Goal: Task Accomplishment & Management: Use online tool/utility

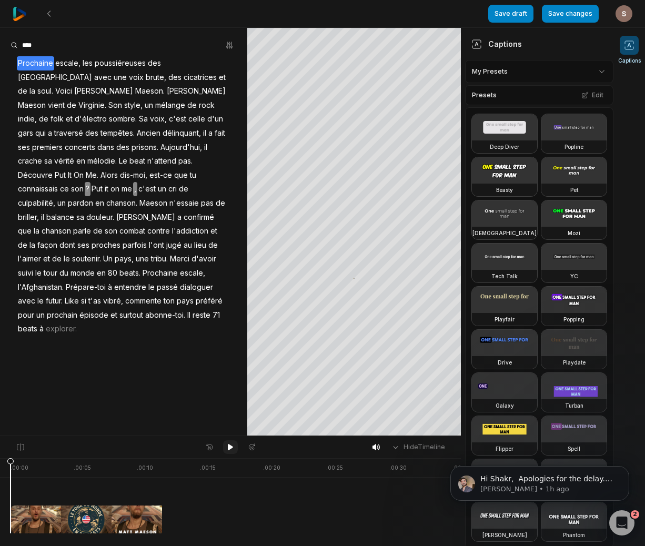
click at [232, 450] on icon at bounding box center [230, 447] width 8 height 8
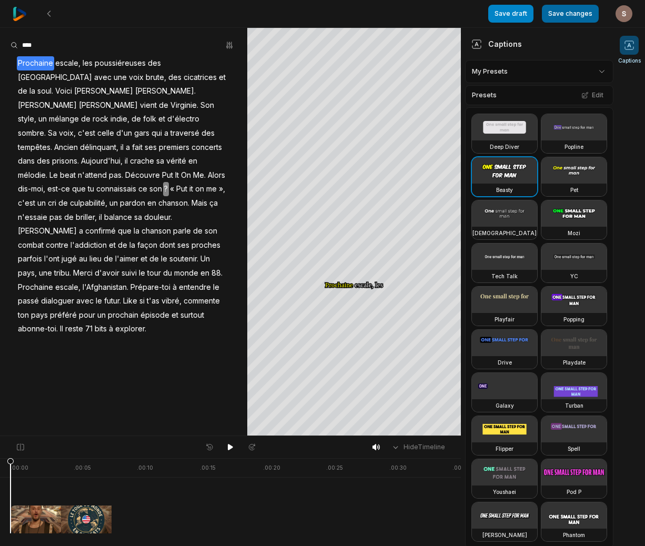
click at [579, 12] on button "Save changes" at bounding box center [569, 14] width 57 height 18
